Goal: Information Seeking & Learning: Check status

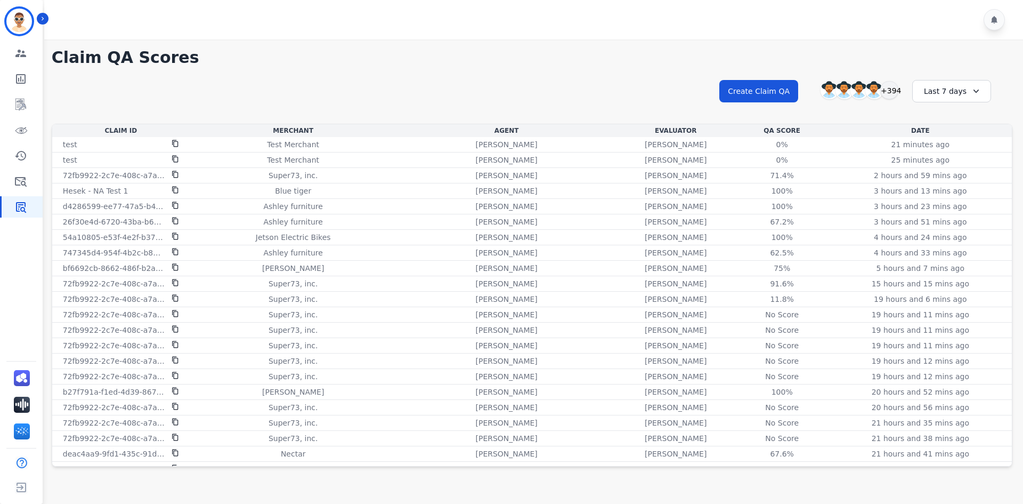
click at [982, 85] on div "Last 7 days" at bounding box center [952, 91] width 79 height 22
click at [948, 193] on li "Last 90 days" at bounding box center [958, 194] width 53 height 11
click at [541, 482] on button "Show More" at bounding box center [532, 488] width 59 height 18
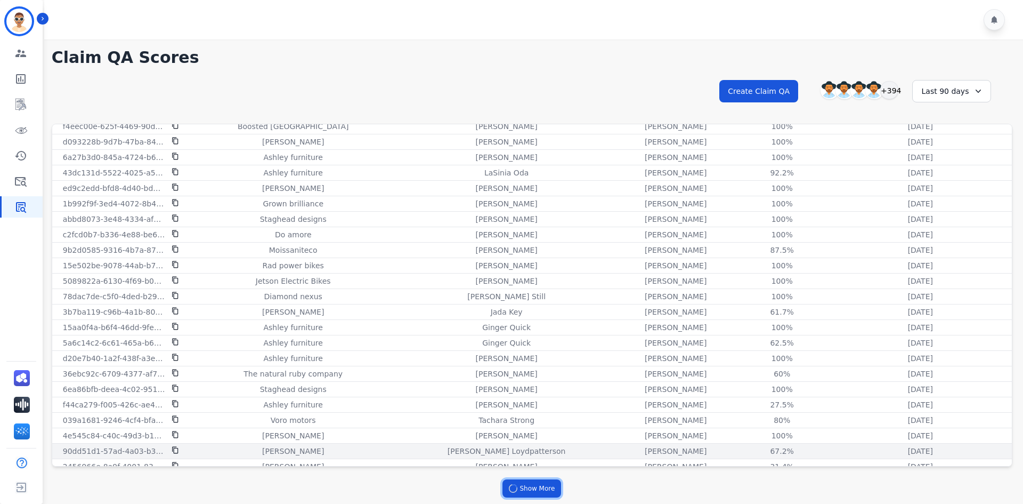
scroll to position [1221, 0]
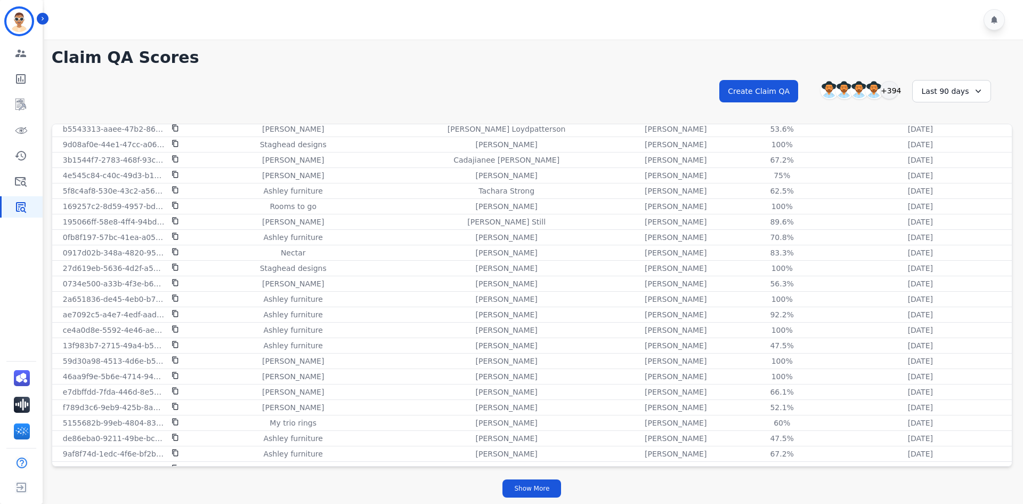
click at [518, 99] on div "**********" at bounding box center [532, 101] width 961 height 46
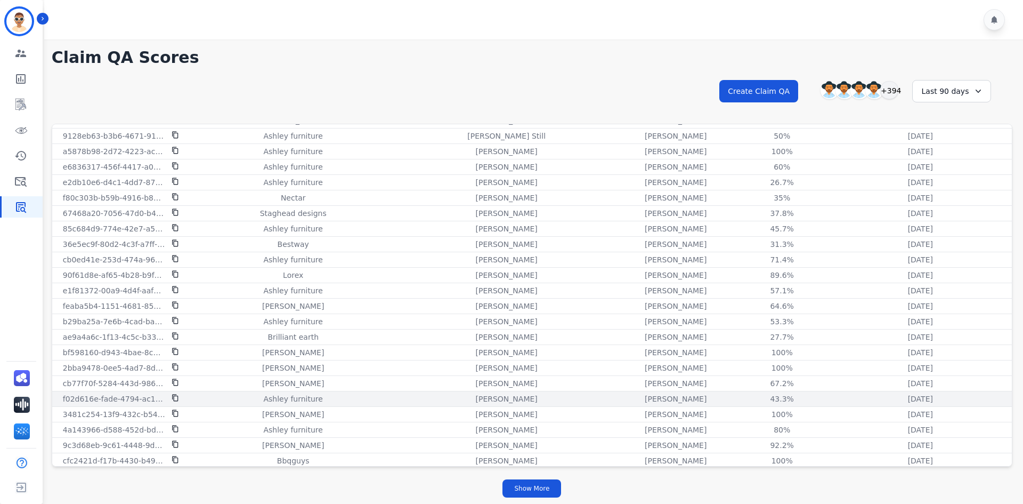
scroll to position [2767, 0]
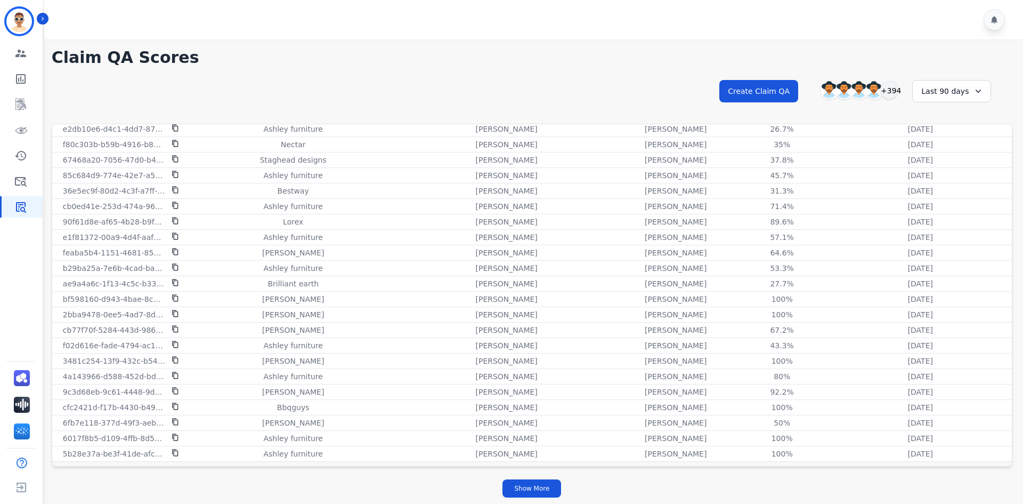
click at [518, 478] on div "Show More" at bounding box center [532, 488] width 961 height 31
click at [519, 487] on button "Show More" at bounding box center [532, 488] width 59 height 18
